Goal: Check status: Check status

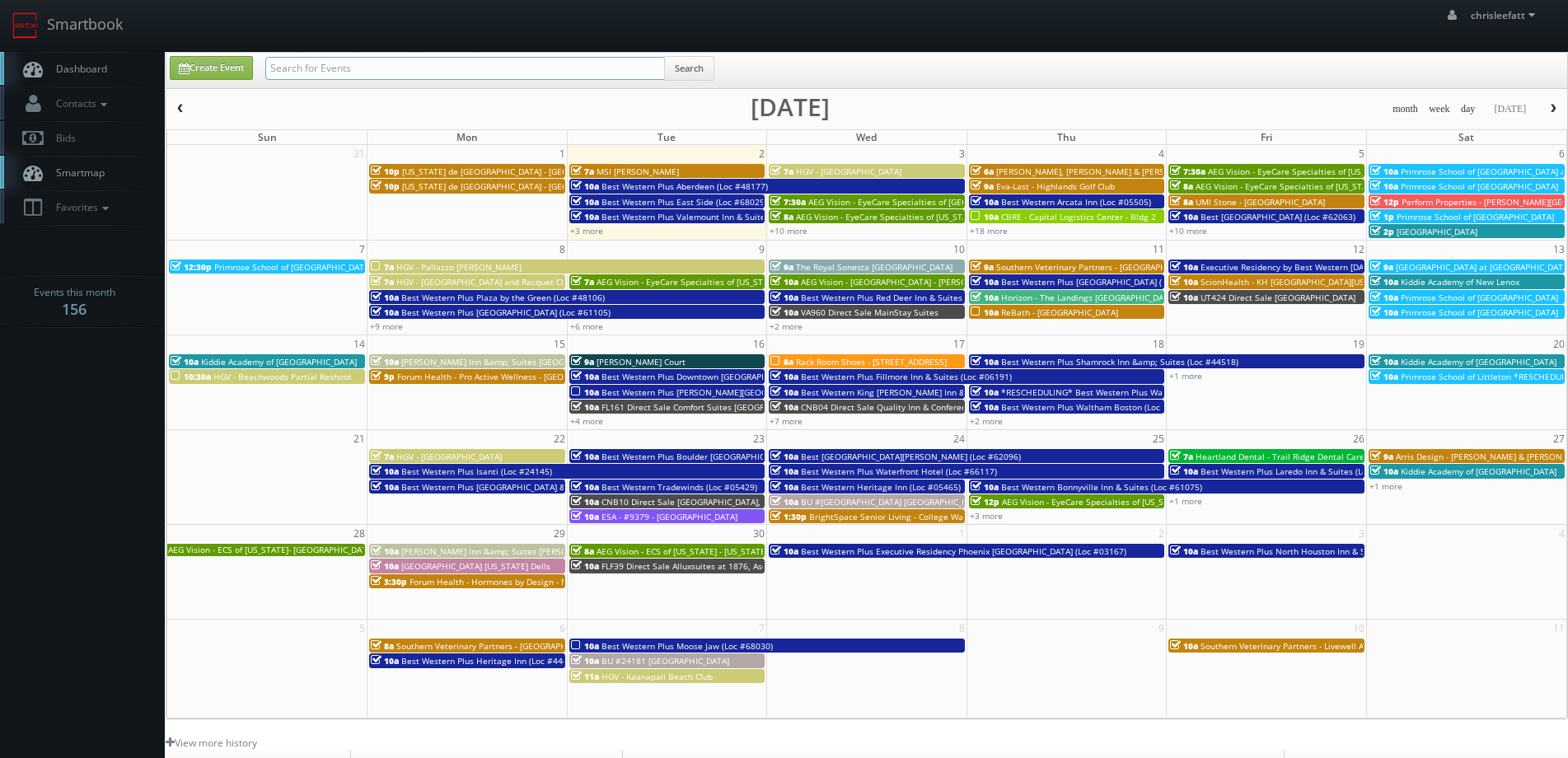
click at [464, 65] on input "text" at bounding box center [465, 68] width 400 height 23
type input "05185"
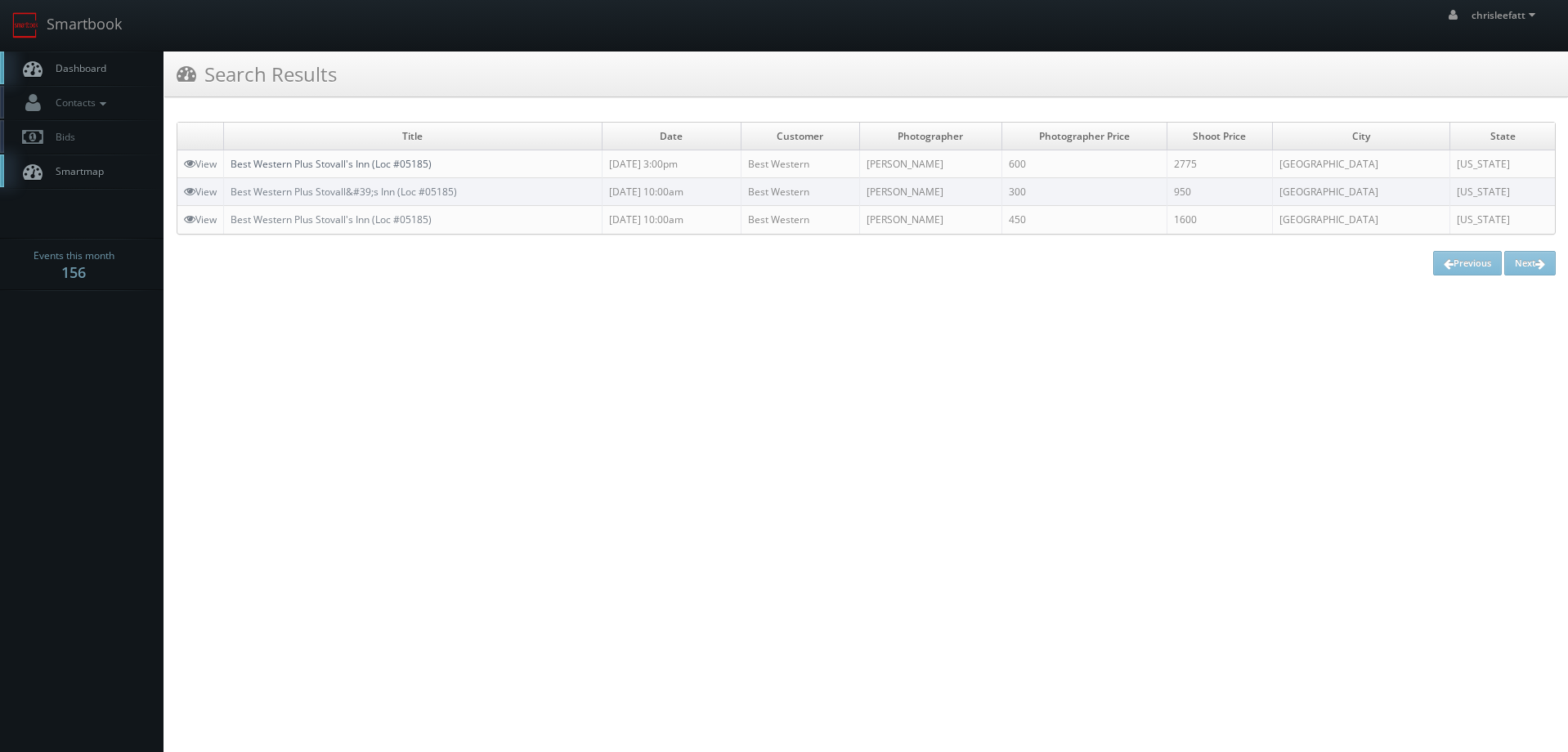
click at [349, 164] on link "Best Western Plus Stovall's Inn (Loc #05185)" at bounding box center [331, 163] width 201 height 14
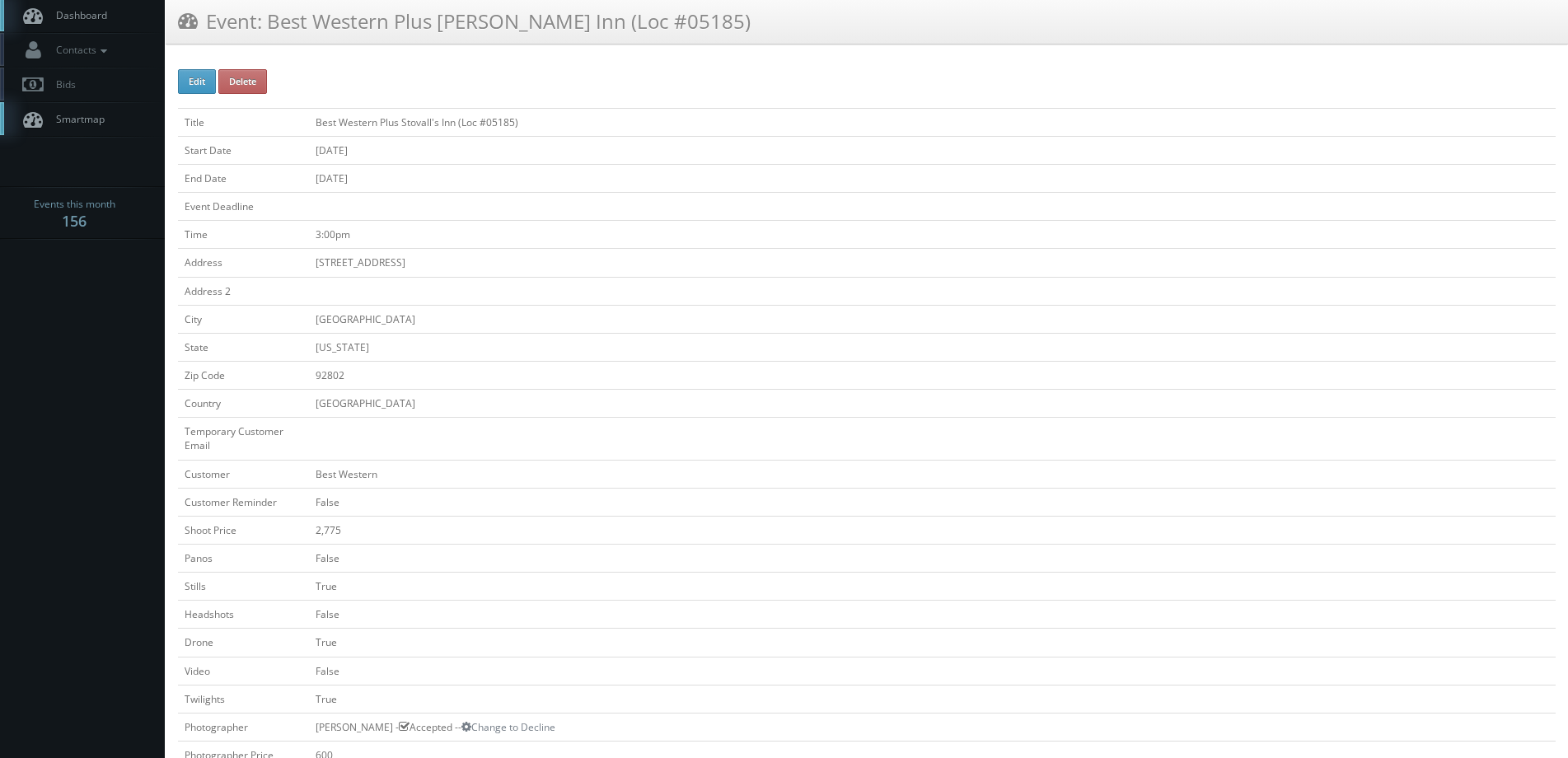
scroll to position [83, 0]
